Goal: Find specific page/section: Find specific page/section

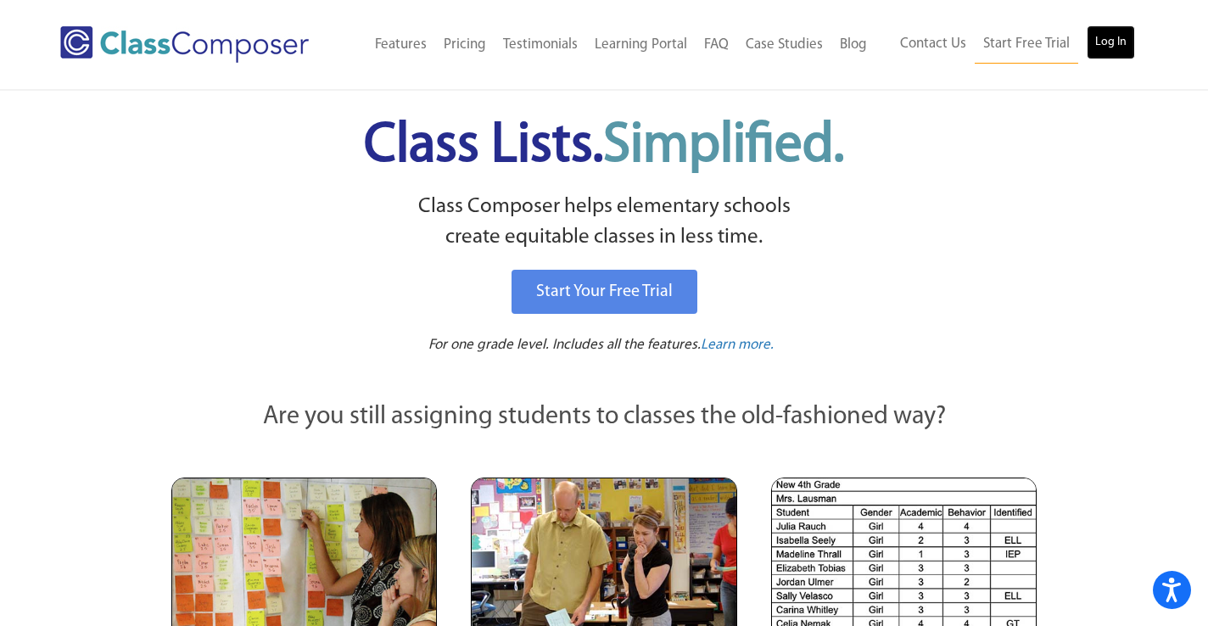
click at [1115, 39] on link "Log In" at bounding box center [1111, 42] width 48 height 34
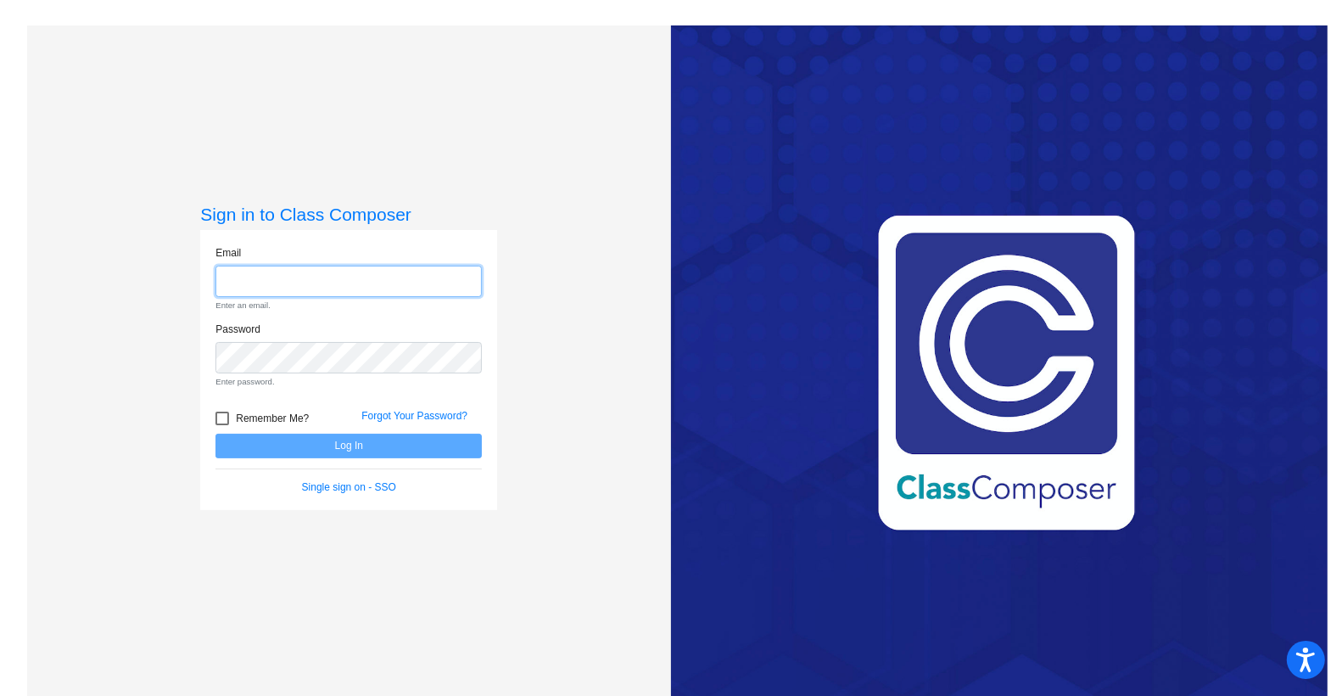
type input "ddoherty@stpeterschools.org"
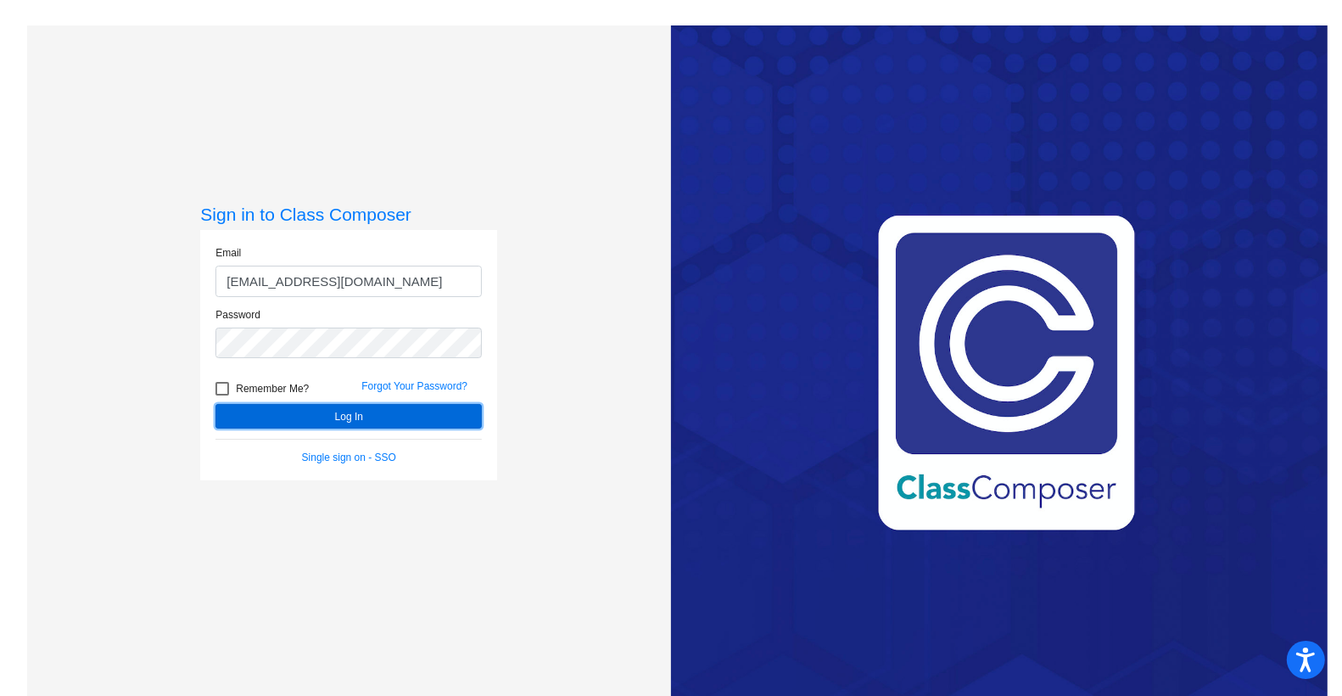
click at [346, 411] on button "Log In" at bounding box center [349, 416] width 266 height 25
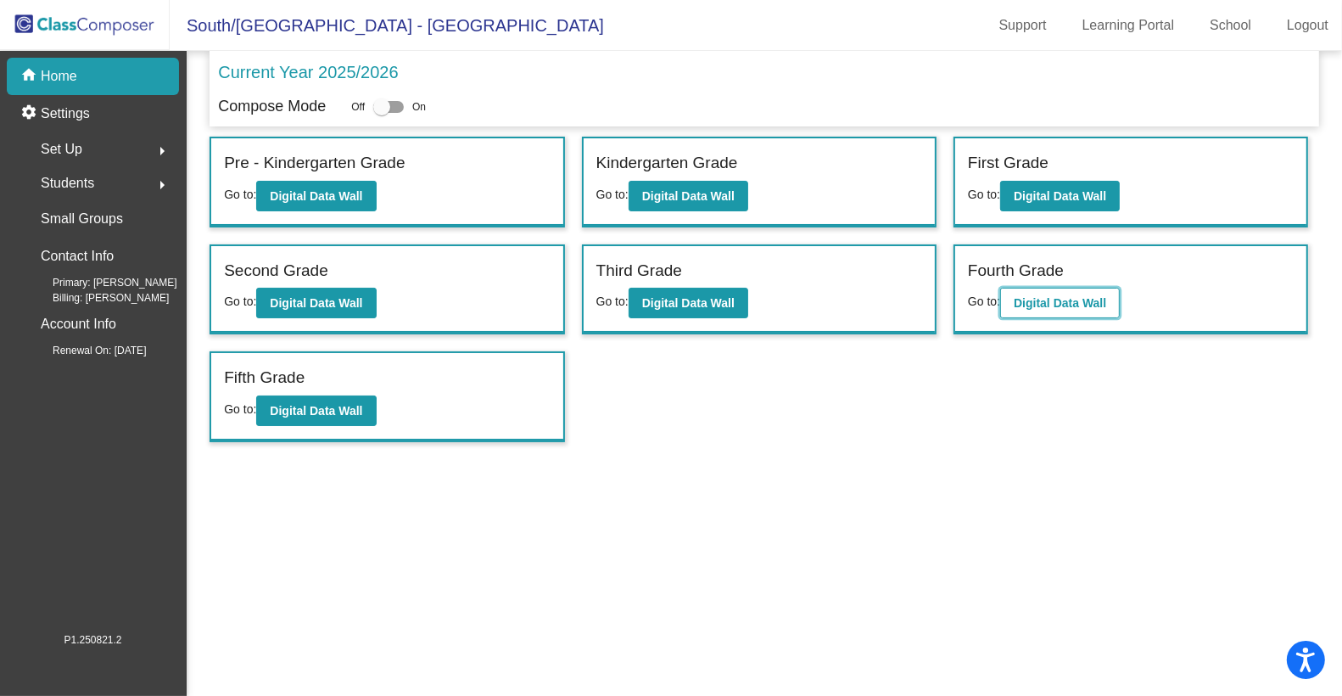
click at [1033, 300] on b "Digital Data Wall" at bounding box center [1060, 303] width 92 height 14
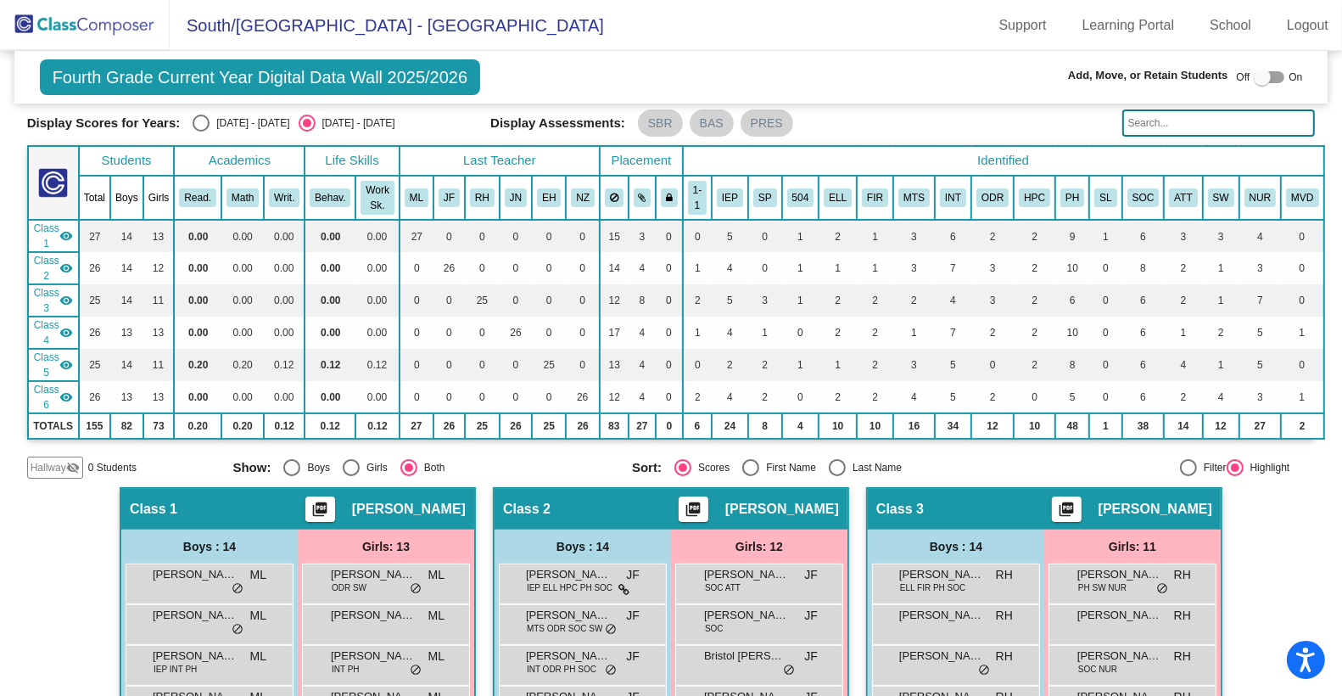
scroll to position [56, 0]
click at [1169, 125] on input "text" at bounding box center [1219, 122] width 193 height 27
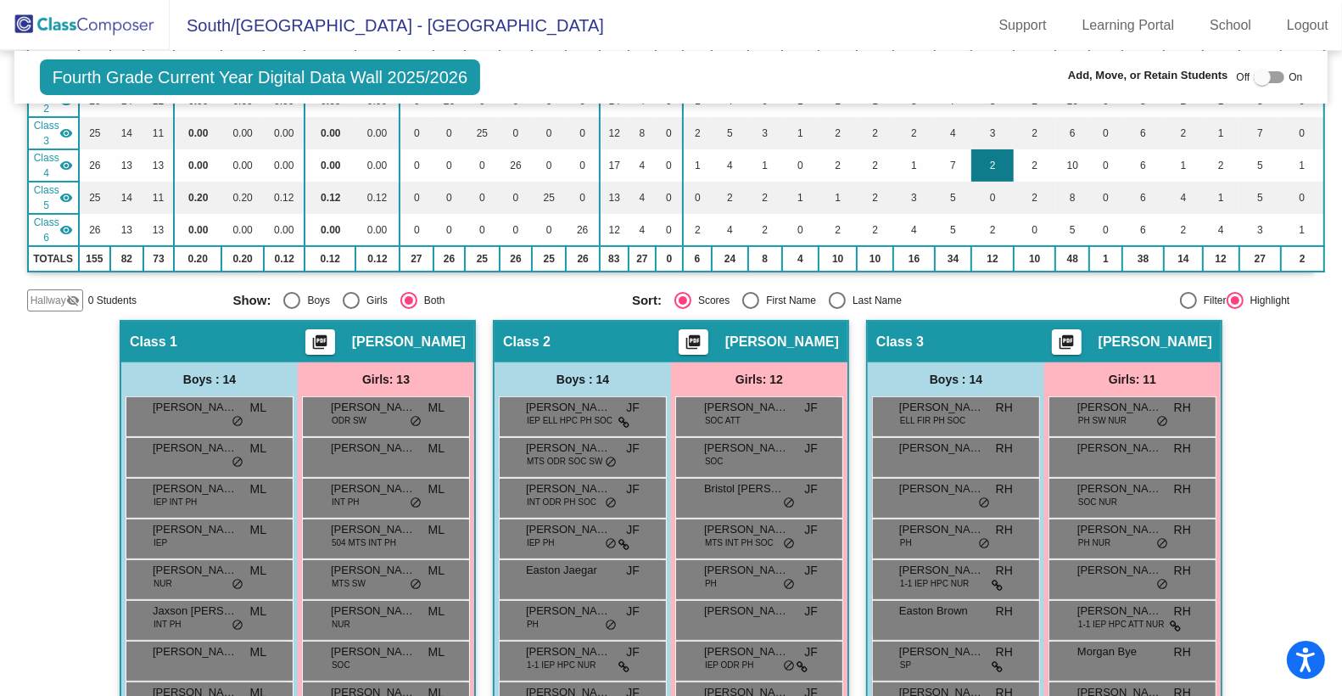
scroll to position [0, 0]
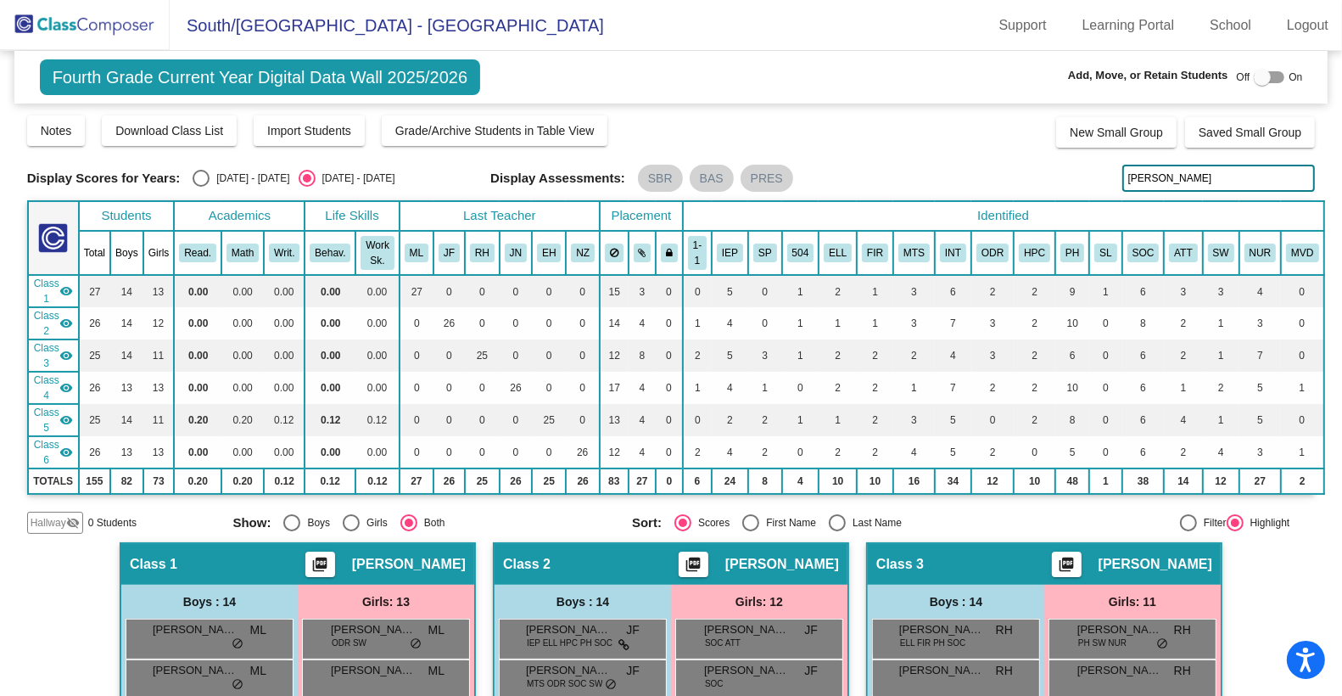
drag, startPoint x: 1160, startPoint y: 179, endPoint x: 1106, endPoint y: 176, distance: 53.5
click at [1106, 176] on div "Display Scores for Years: 2024 - 2025 2025 - 2026 Display Assessments: SBR BAS …" at bounding box center [671, 178] width 1289 height 27
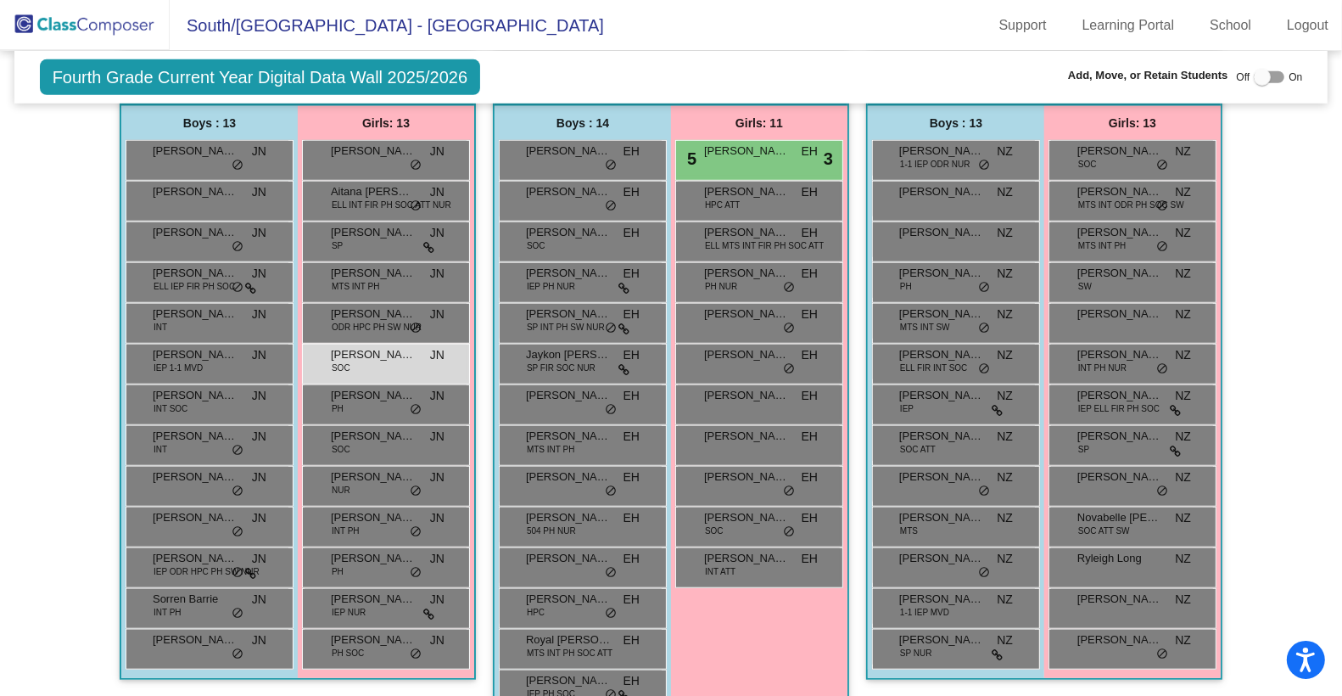
scroll to position [1140, 0]
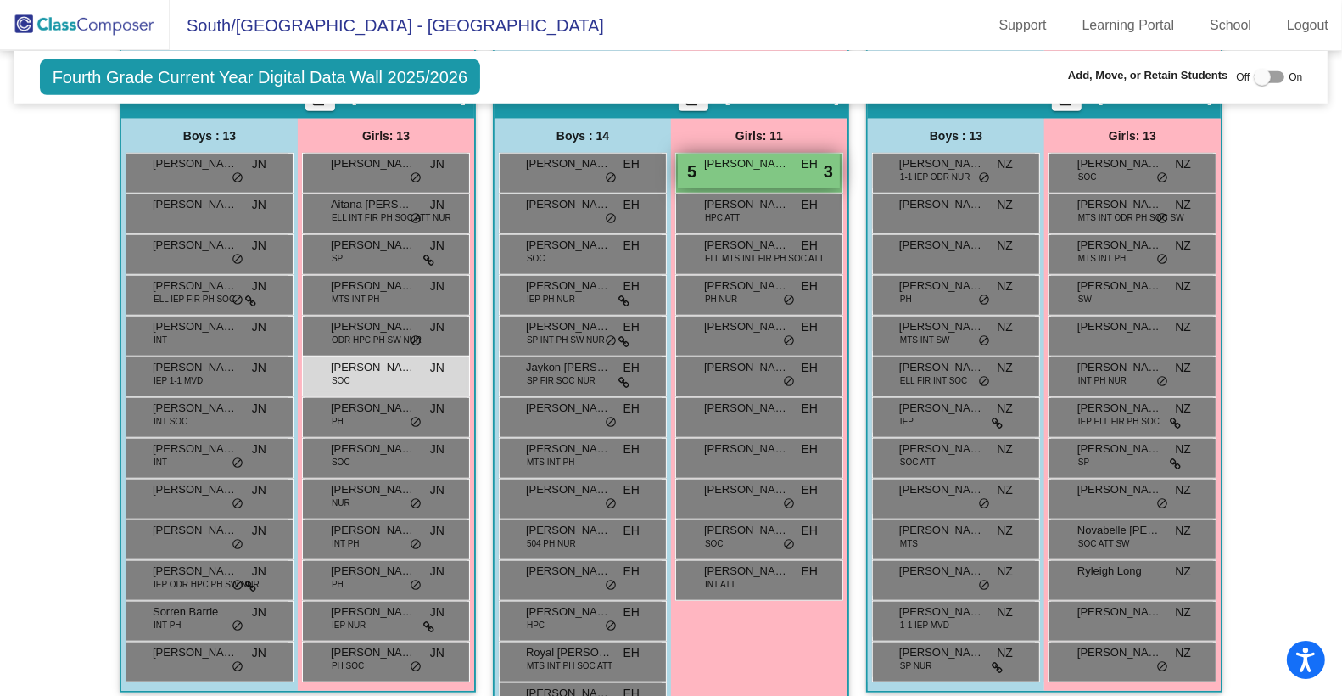
type input "claire"
click at [768, 165] on span "Claire Hansen" at bounding box center [746, 163] width 85 height 17
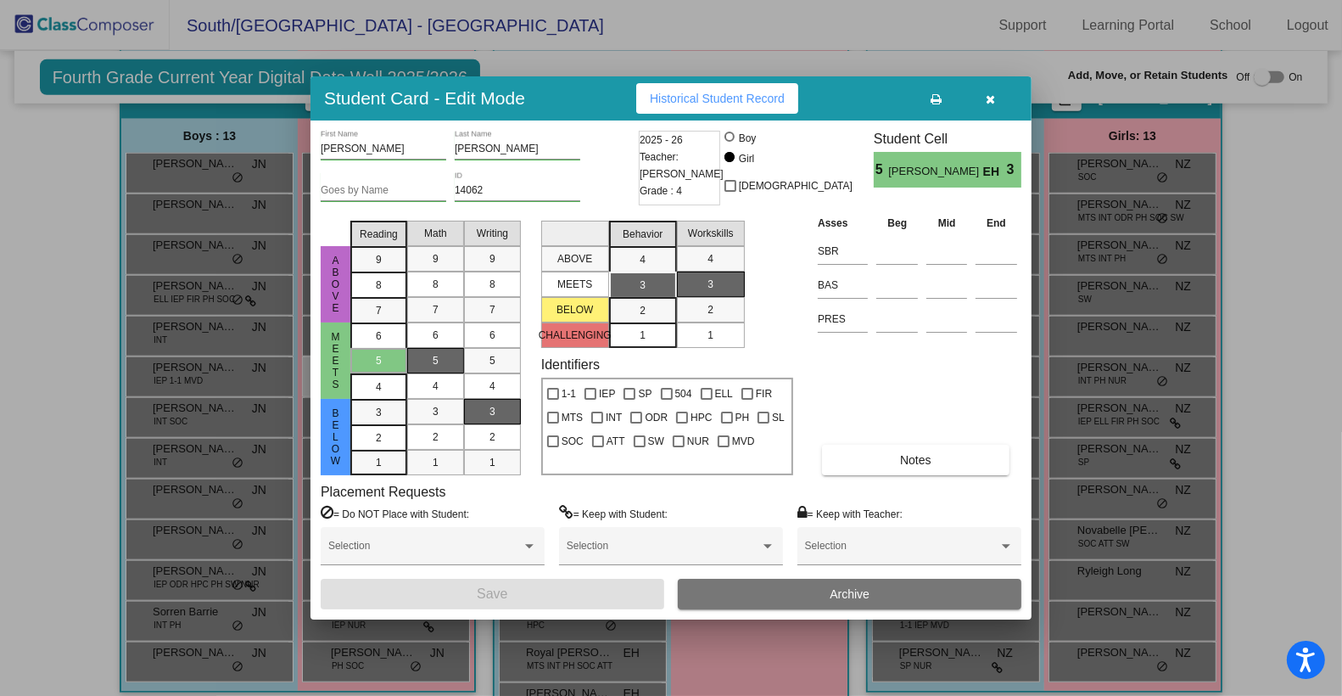
click at [991, 96] on icon "button" at bounding box center [991, 99] width 9 height 12
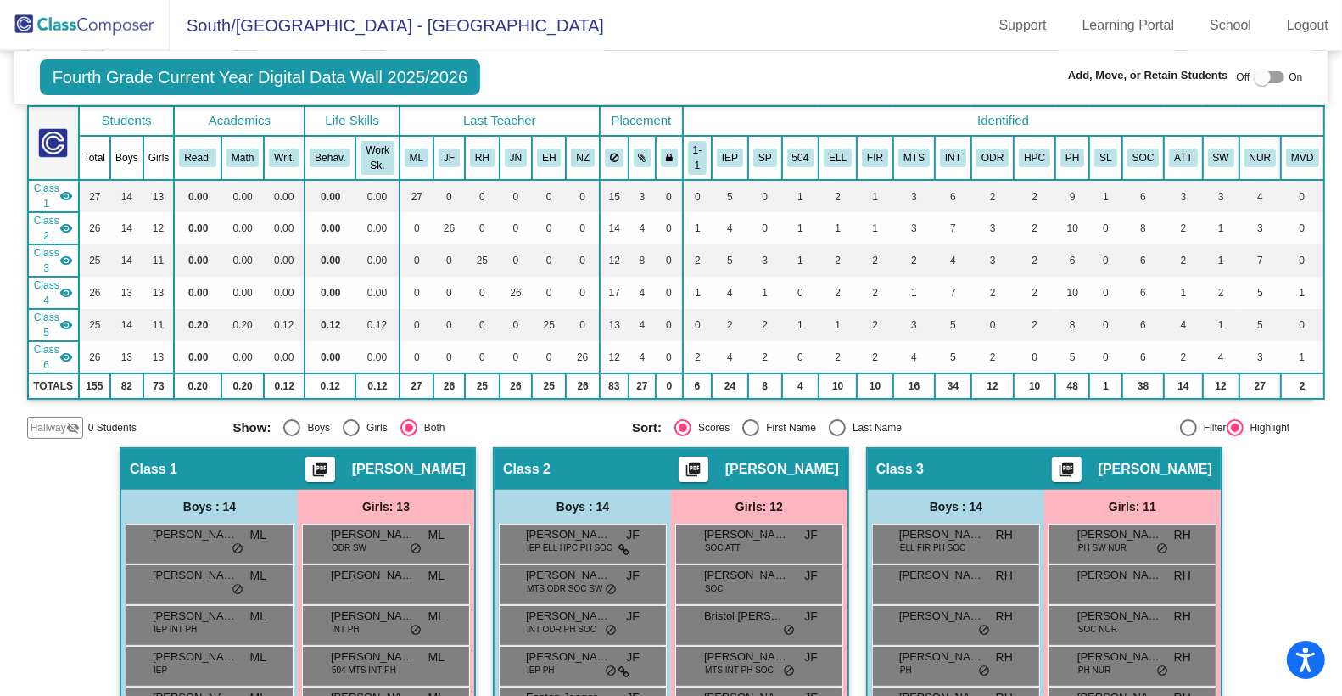
scroll to position [0, 0]
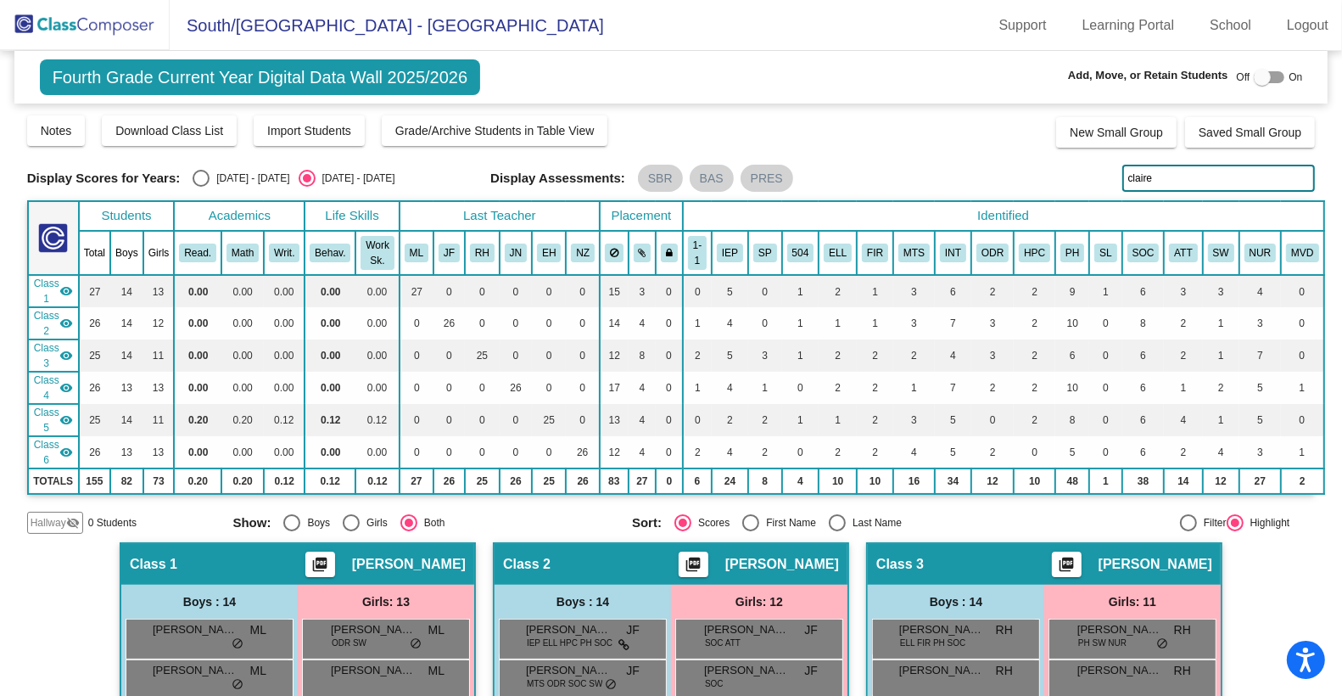
click at [133, 20] on img at bounding box center [85, 25] width 170 height 50
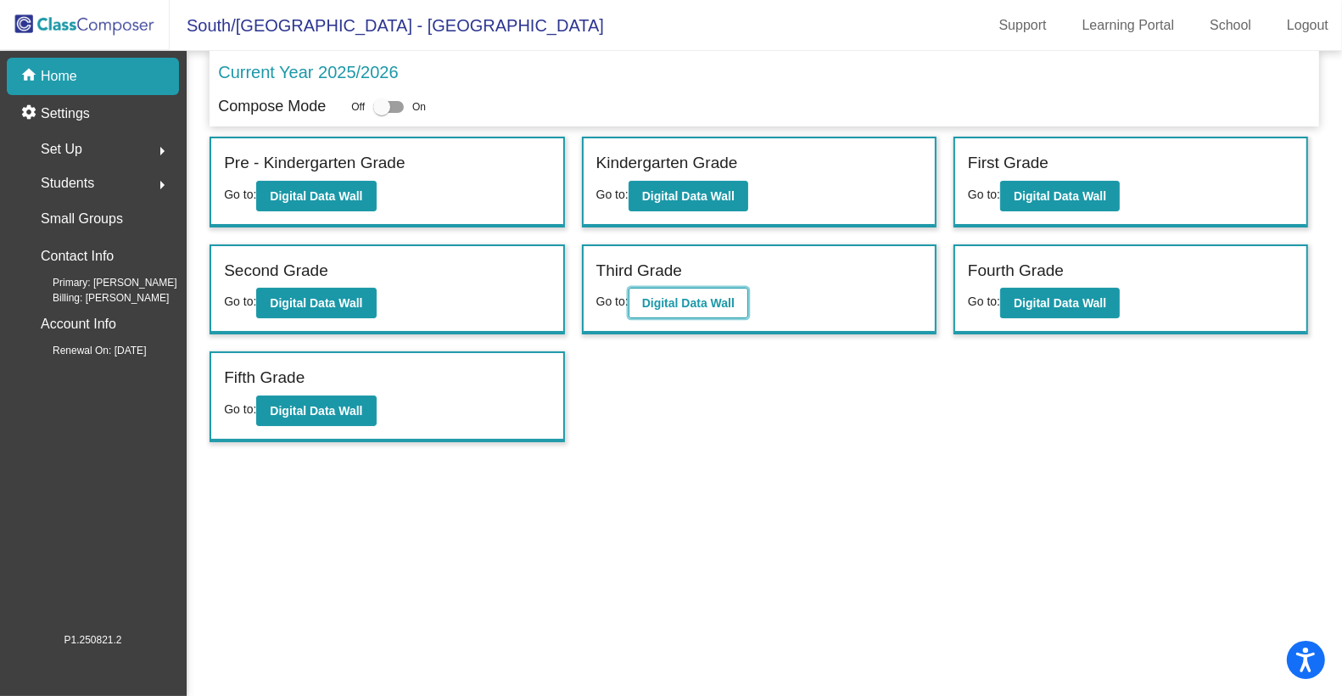
click at [669, 296] on b "Digital Data Wall" at bounding box center [688, 303] width 92 height 14
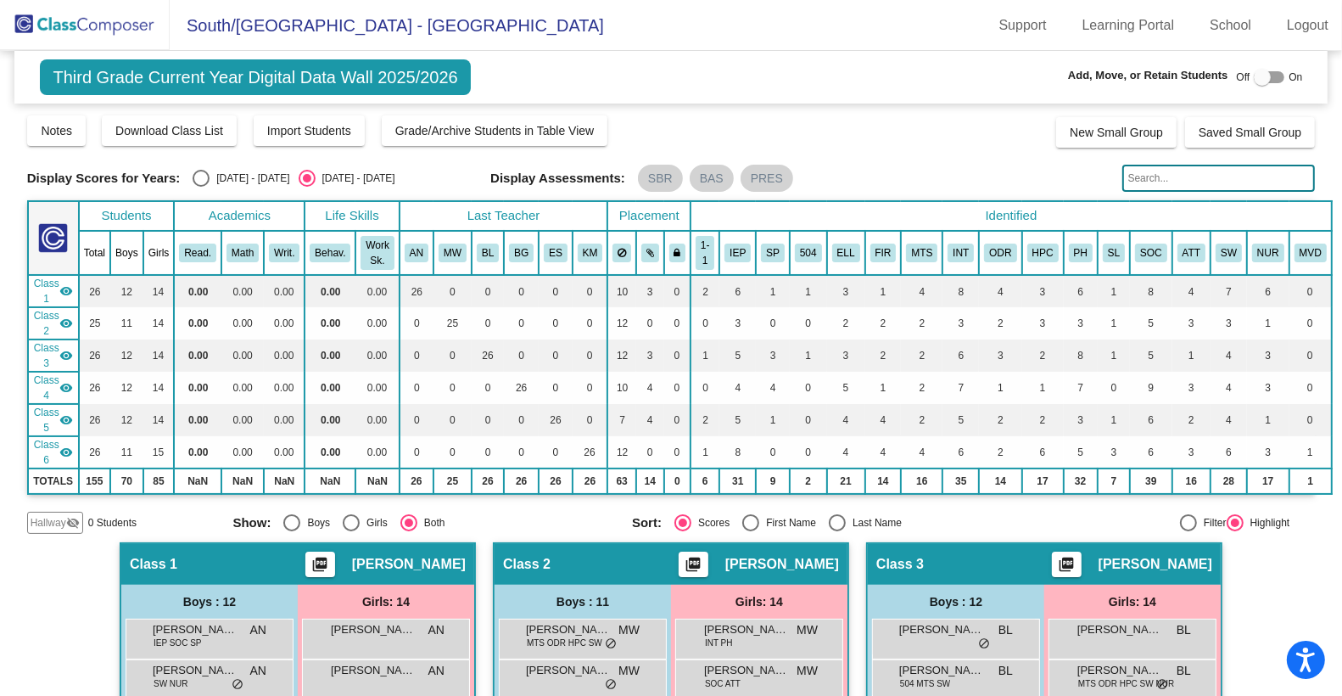
click at [114, 25] on img at bounding box center [85, 25] width 170 height 50
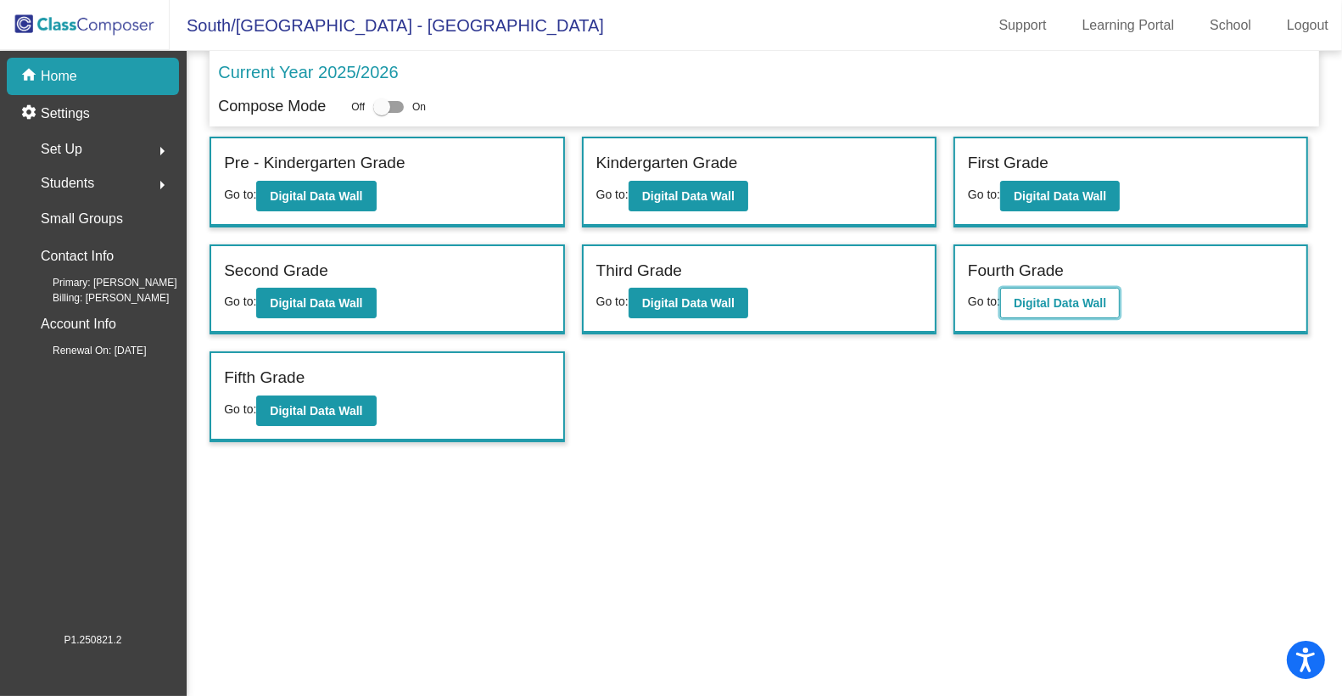
click at [1040, 296] on b "Digital Data Wall" at bounding box center [1060, 303] width 92 height 14
